Goal: Find contact information: Find contact information

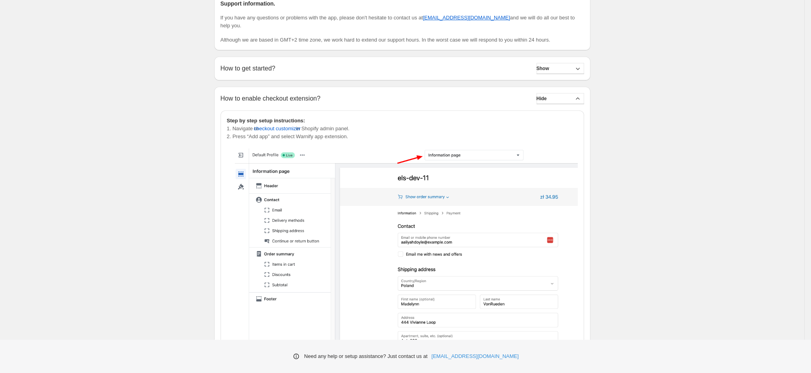
scroll to position [64, 0]
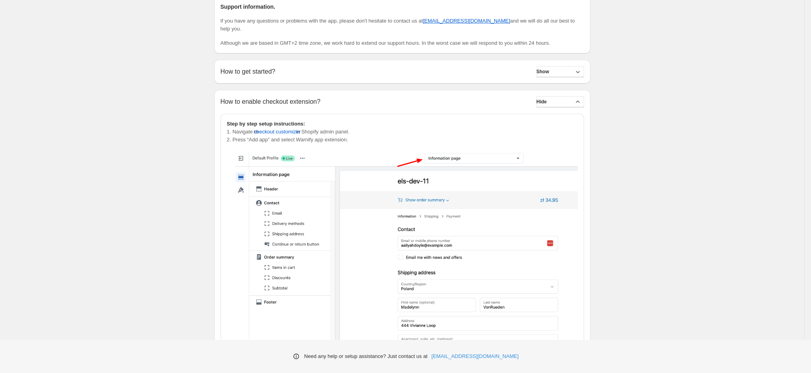
click at [177, 193] on div "Help. This page is ready Help Embed app extension is Success active Disable Sup…" at bounding box center [402, 290] width 804 height 708
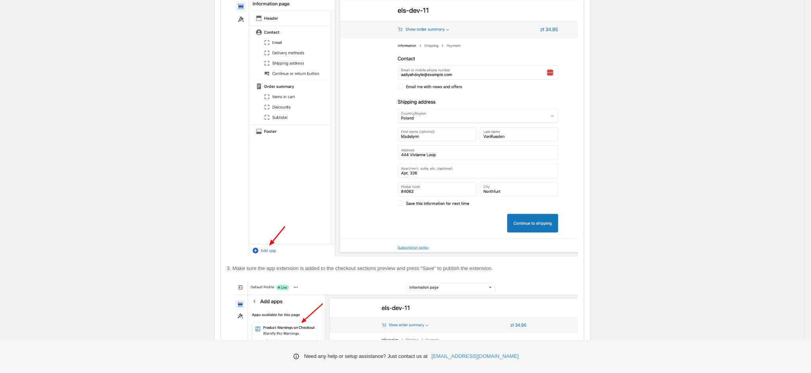
scroll to position [242, 0]
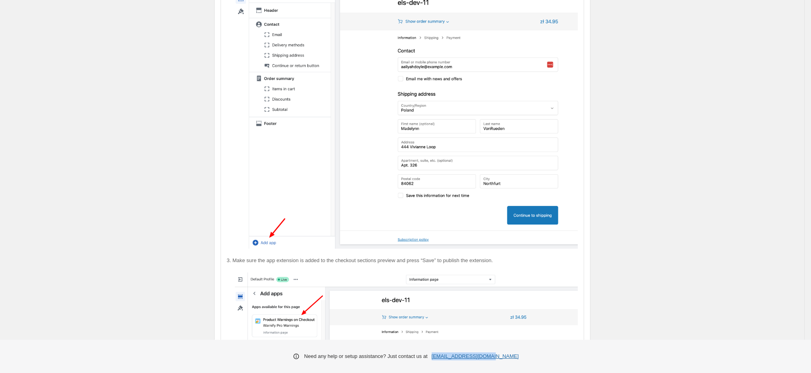
drag, startPoint x: 500, startPoint y: 358, endPoint x: 448, endPoint y: 359, distance: 52.7
click at [448, 359] on div "Need any help or setup assistance? Just contact us at [EMAIL_ADDRESS][DOMAIN_NA…" at bounding box center [405, 356] width 811 height 33
copy link "[EMAIL_ADDRESS][DOMAIN_NAME]"
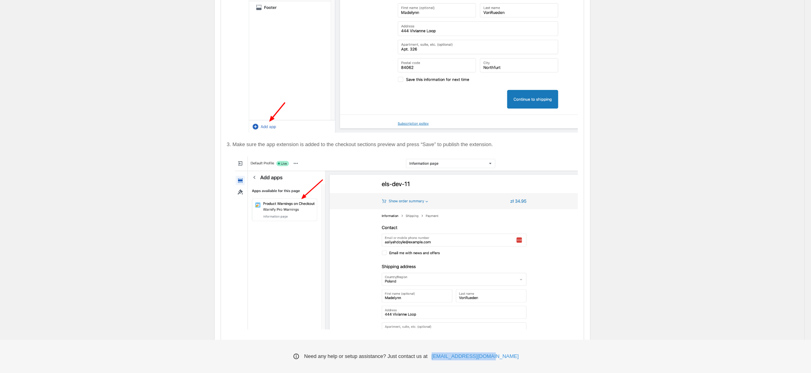
scroll to position [361, 0]
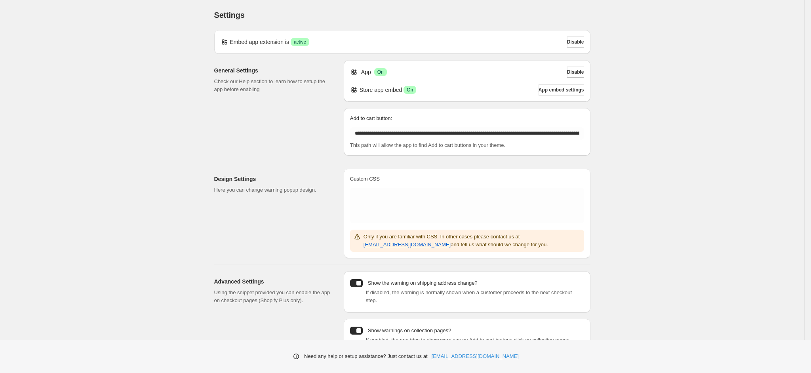
scroll to position [63, 0]
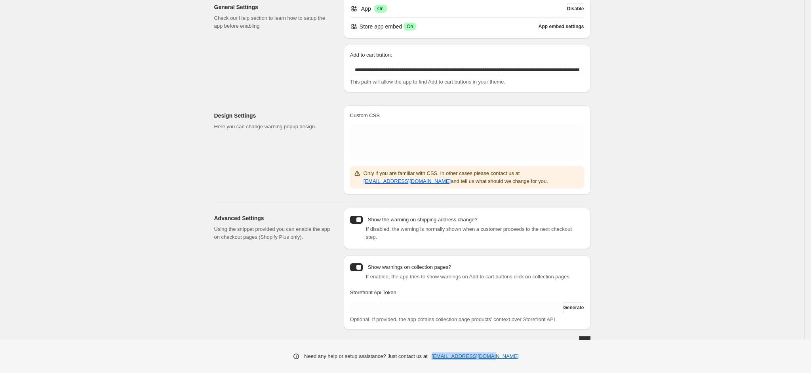
drag, startPoint x: 502, startPoint y: 357, endPoint x: 448, endPoint y: 355, distance: 54.3
click at [448, 355] on div "Need any help or setup assistance? Just contact us at [EMAIL_ADDRESS][DOMAIN_NA…" at bounding box center [405, 356] width 811 height 33
copy link "[EMAIL_ADDRESS][DOMAIN_NAME]"
